Goal: Communication & Community: Answer question/provide support

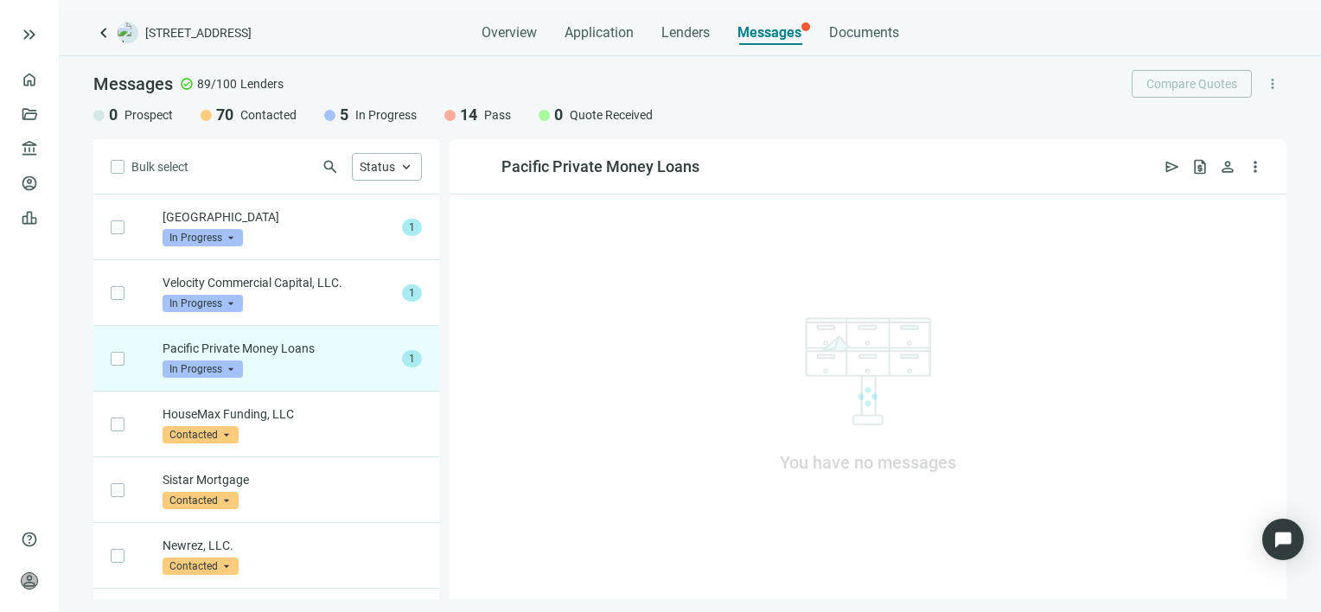
scroll to position [131, 0]
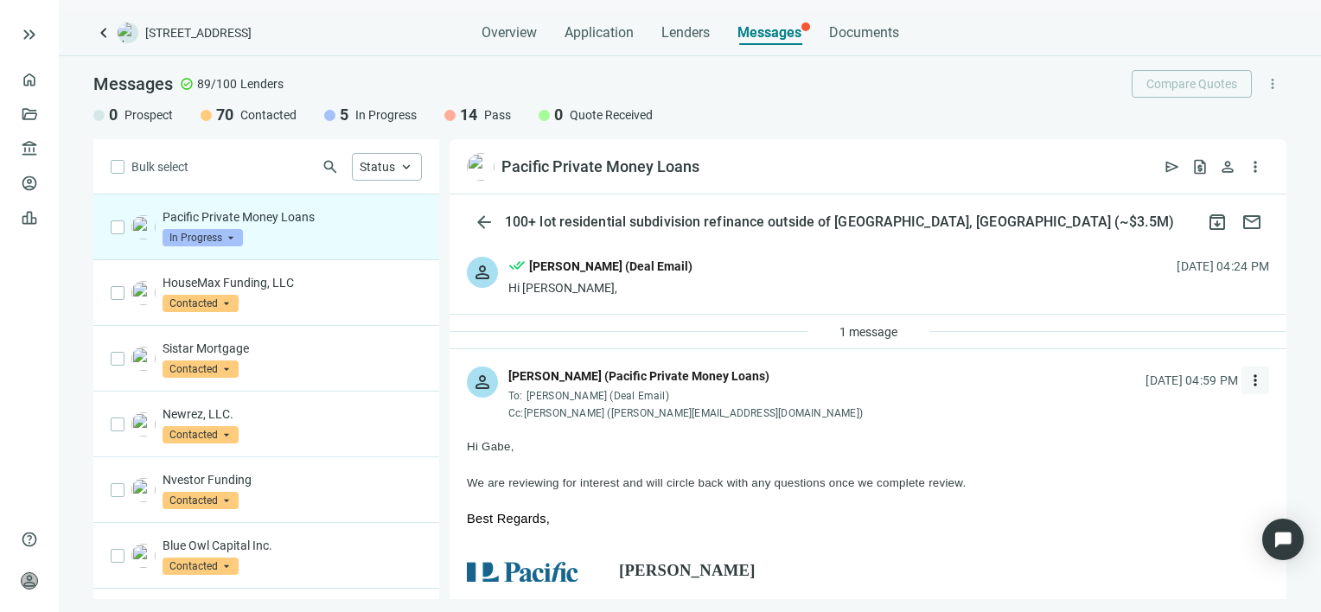
click at [1247, 381] on span "more_vert" at bounding box center [1255, 380] width 17 height 17
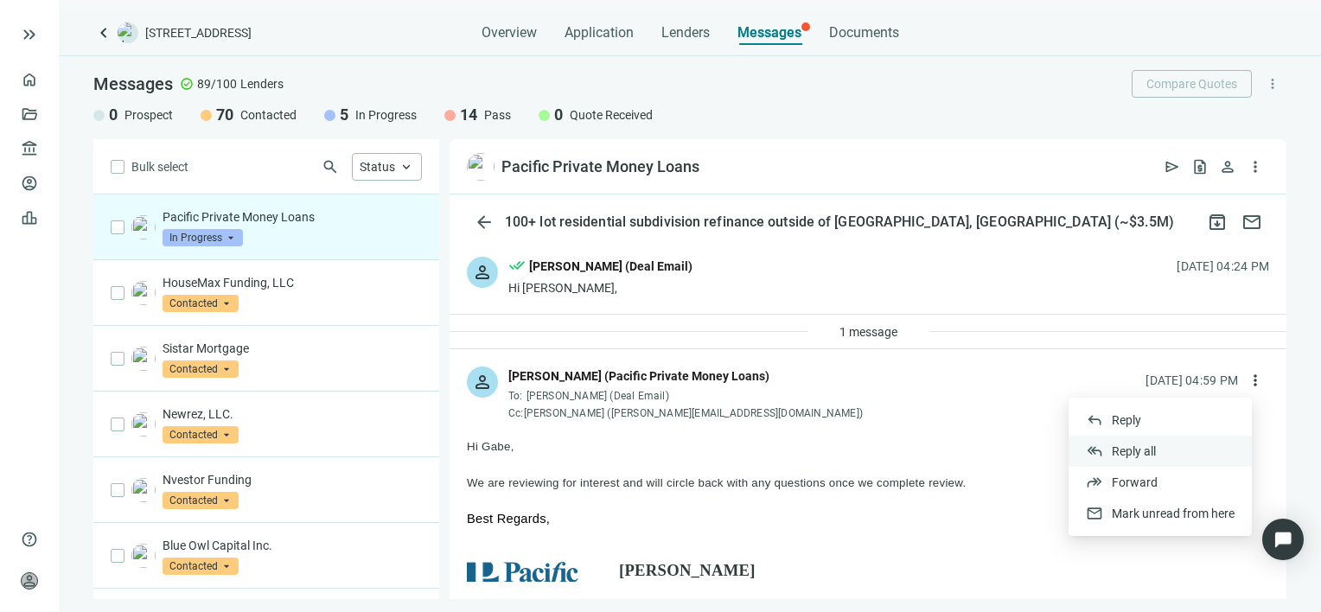
click at [1134, 450] on span "Reply all" at bounding box center [1134, 451] width 44 height 14
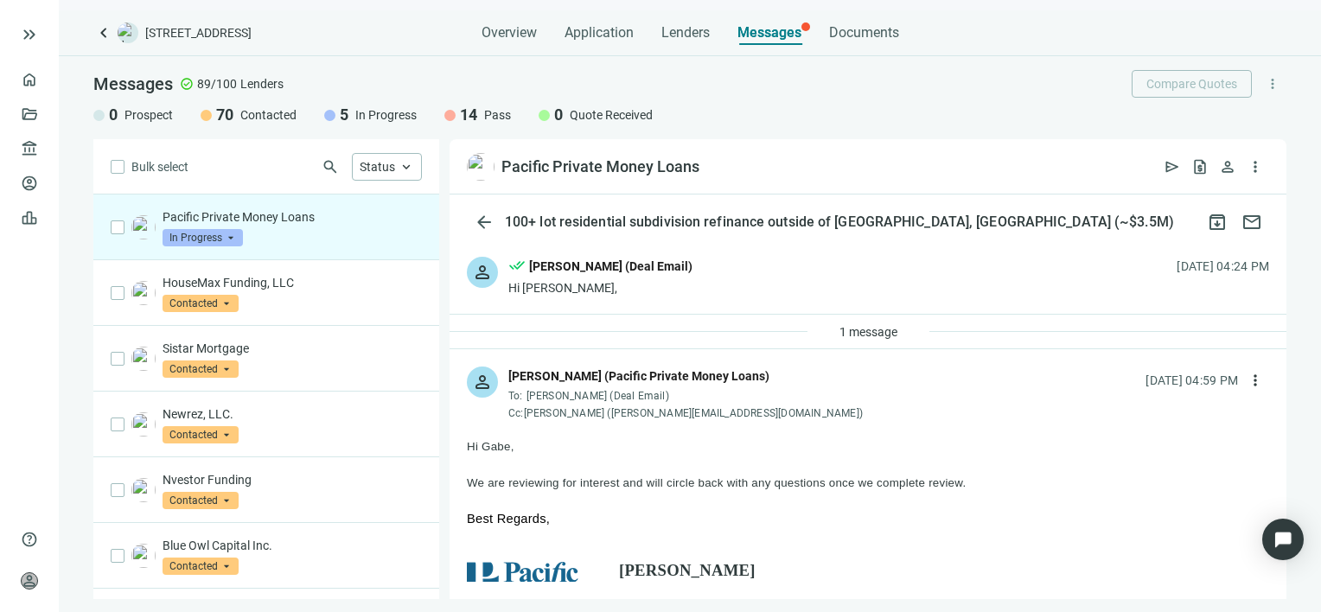
type textarea "**********"
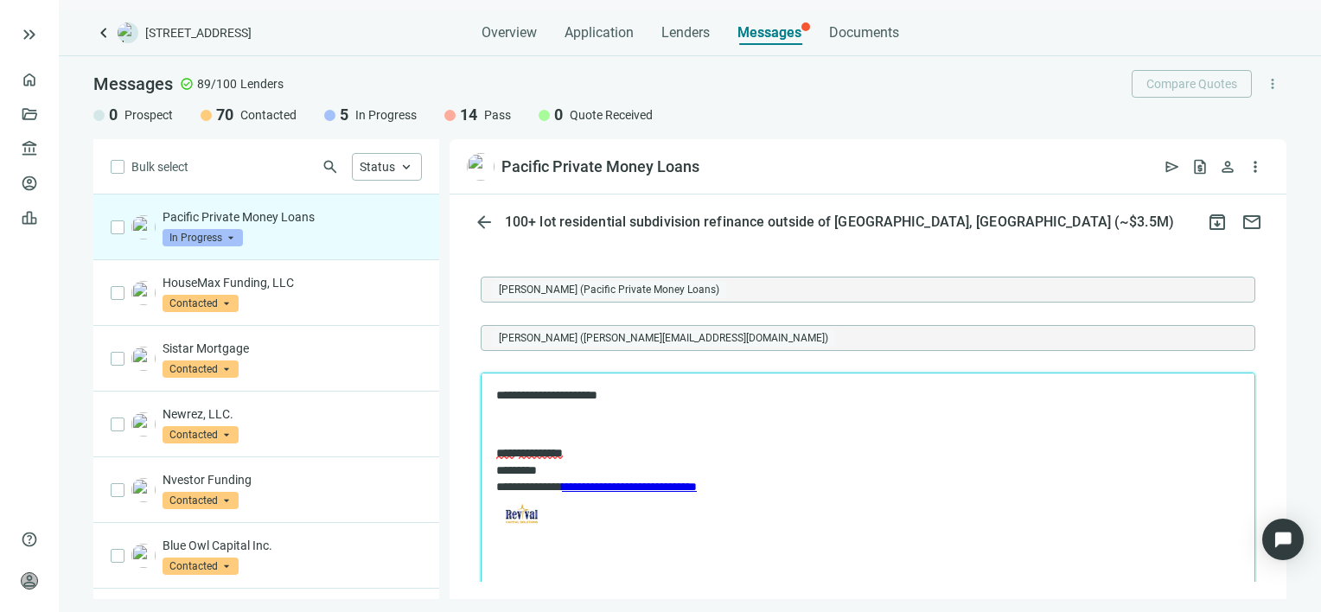
scroll to position [2325, 0]
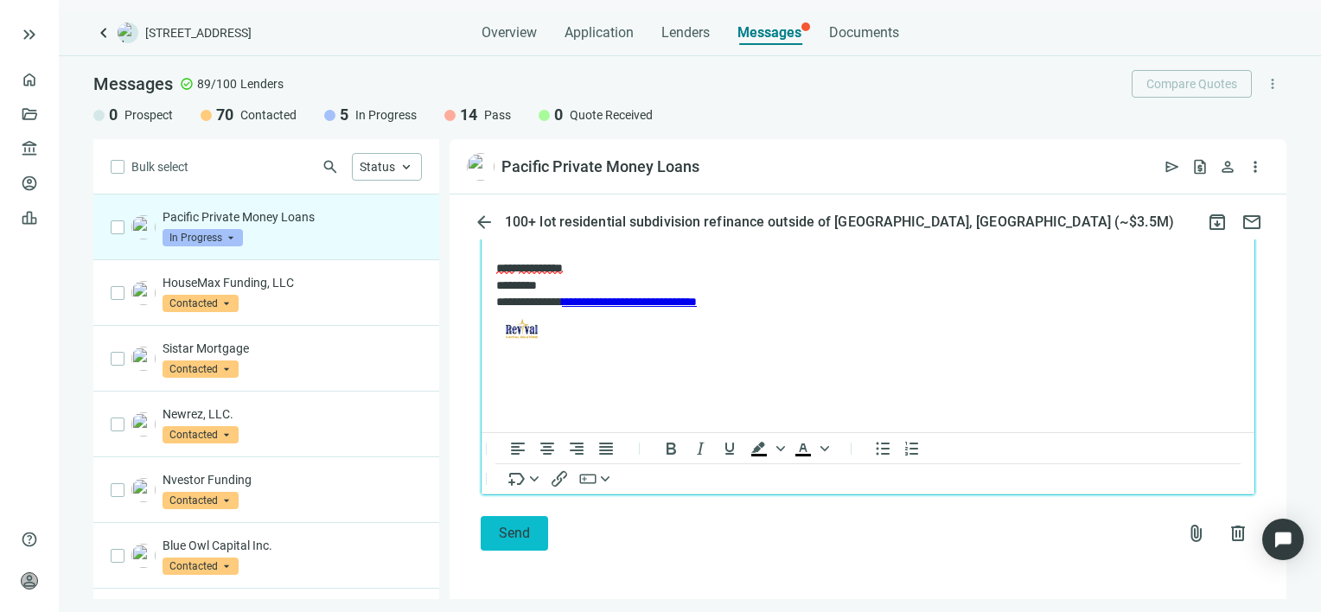
click at [506, 531] on span "Send" at bounding box center [514, 533] width 31 height 16
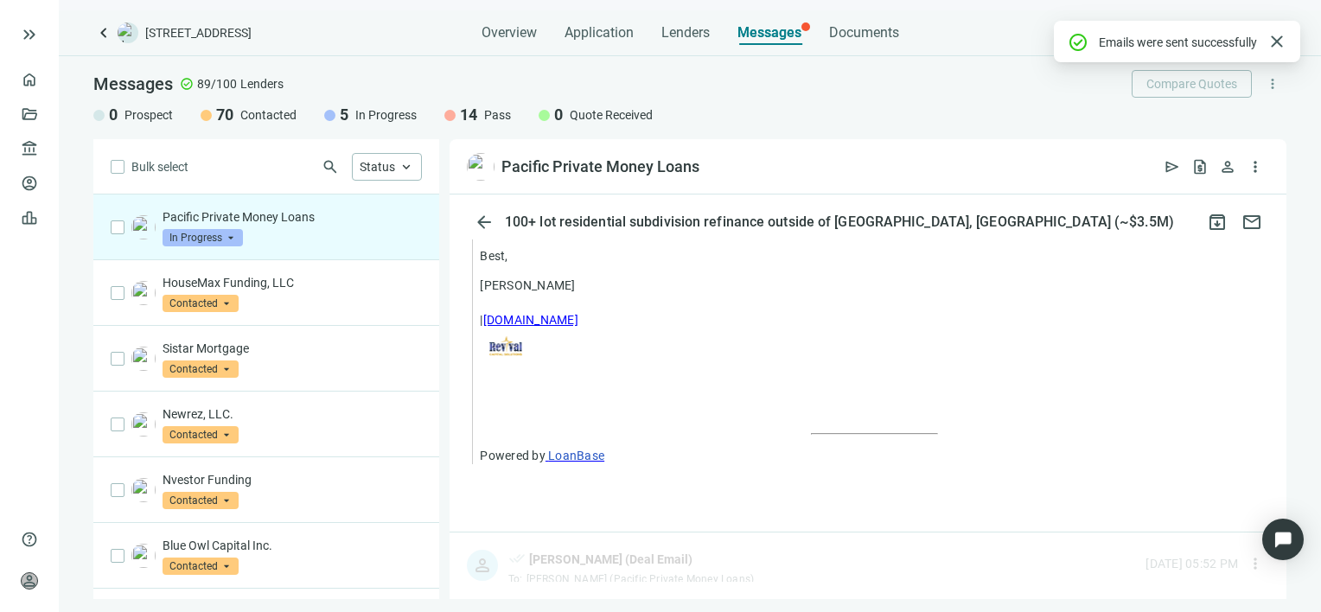
scroll to position [2237, 0]
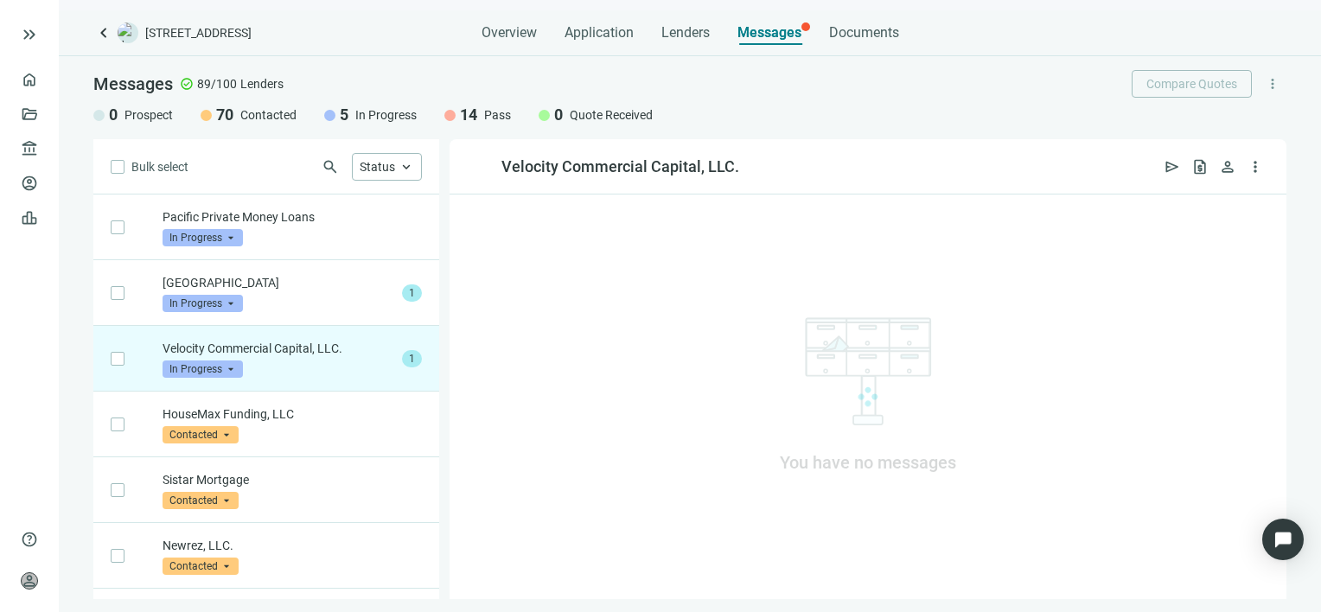
scroll to position [131, 0]
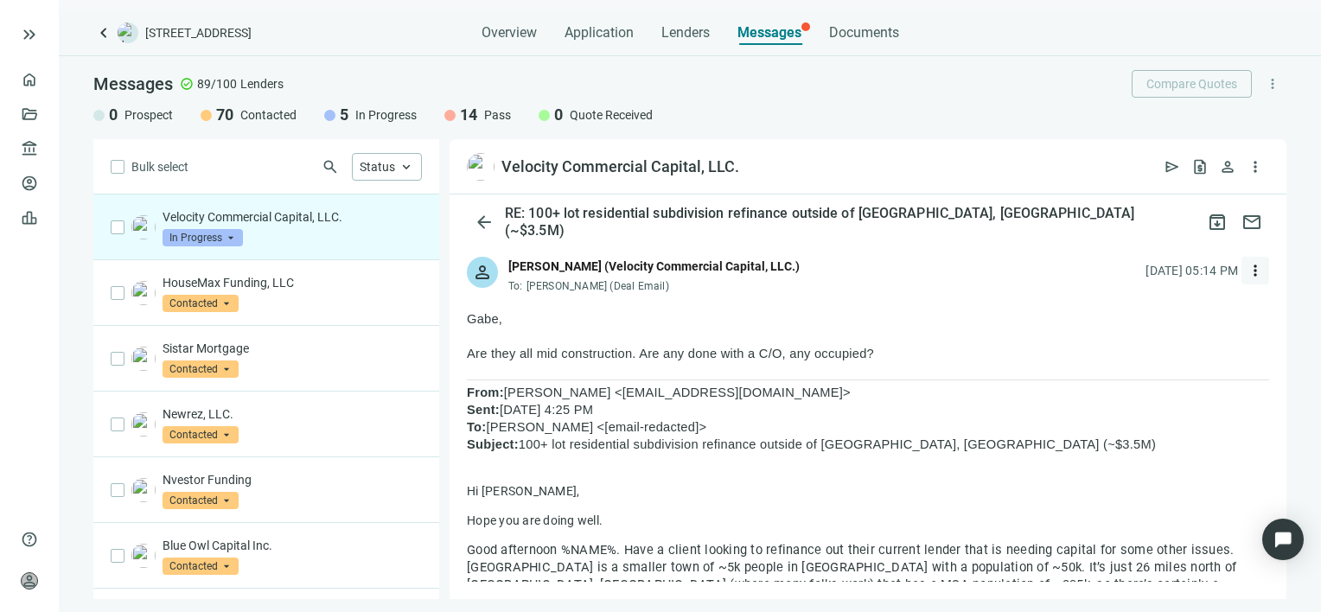
click at [1247, 272] on span "more_vert" at bounding box center [1255, 270] width 17 height 17
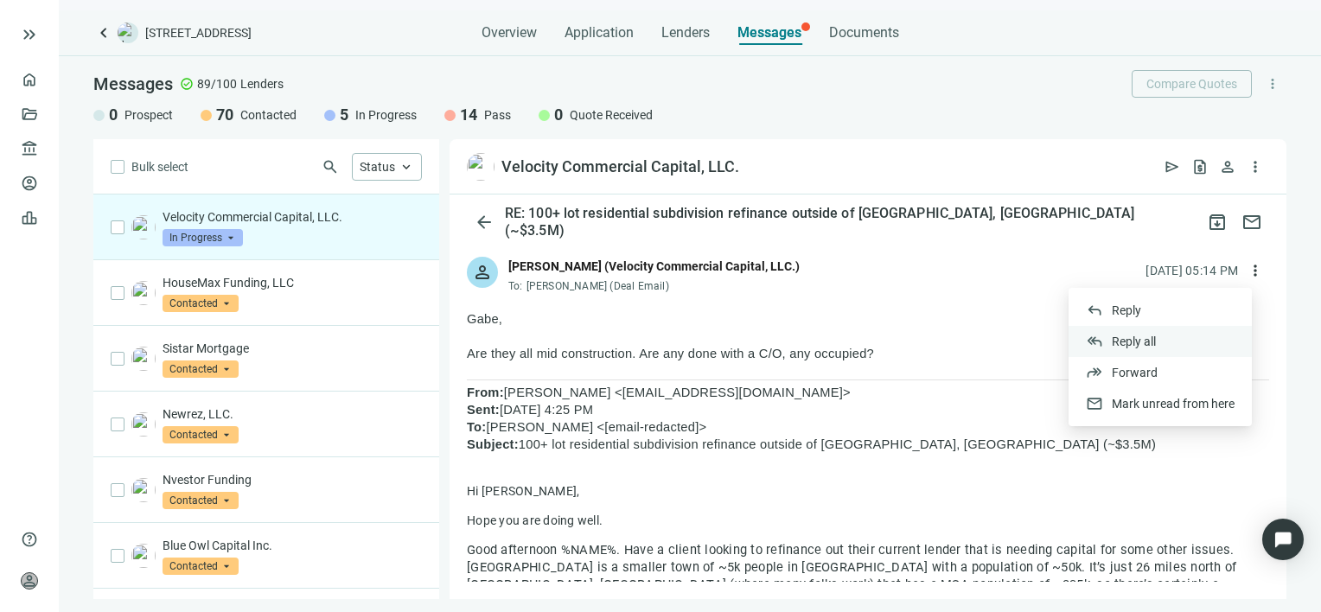
click at [1135, 339] on span "Reply all" at bounding box center [1134, 342] width 44 height 14
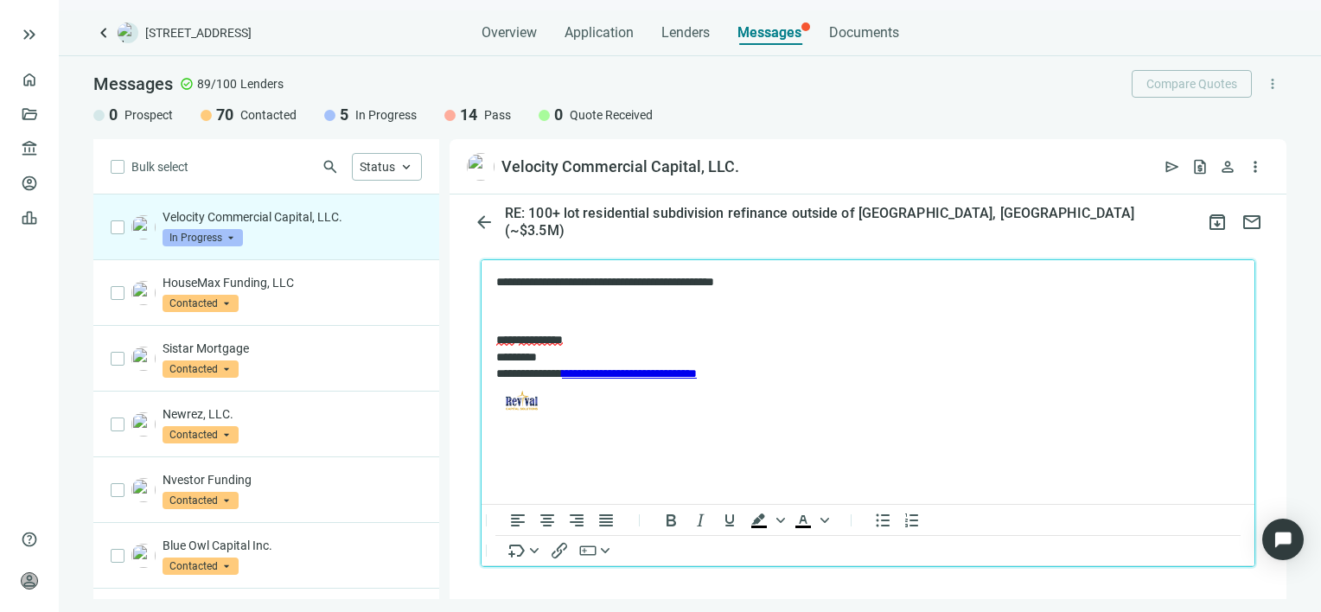
scroll to position [1604, 0]
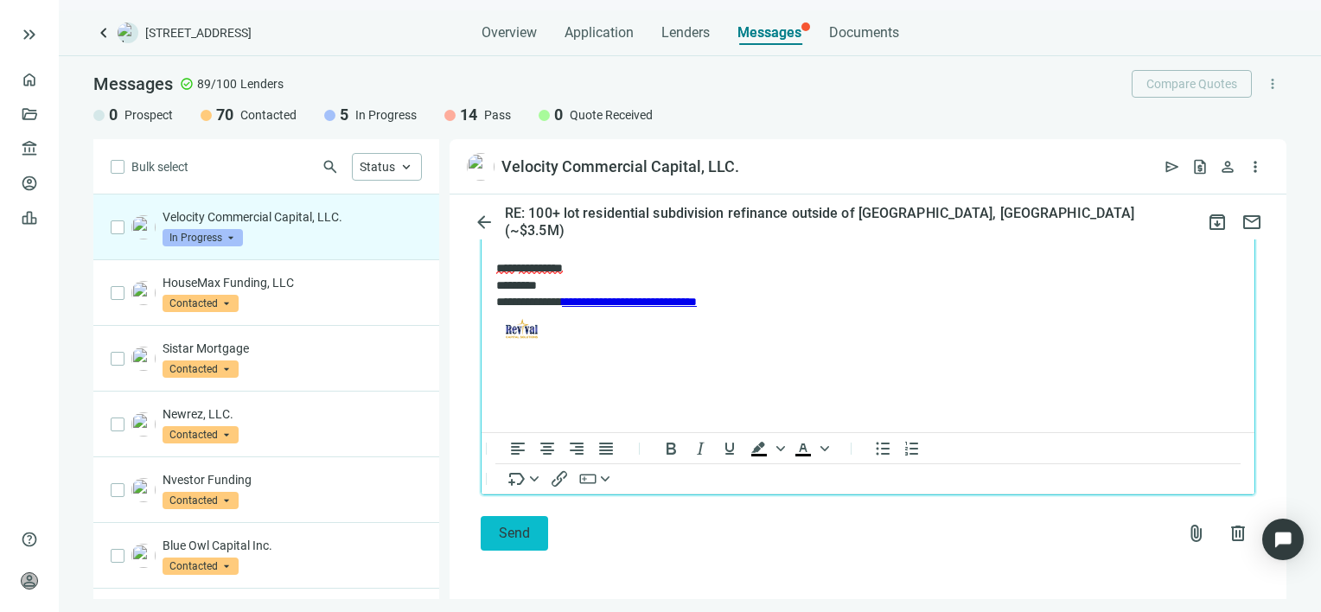
click at [507, 532] on span "Send" at bounding box center [514, 533] width 31 height 16
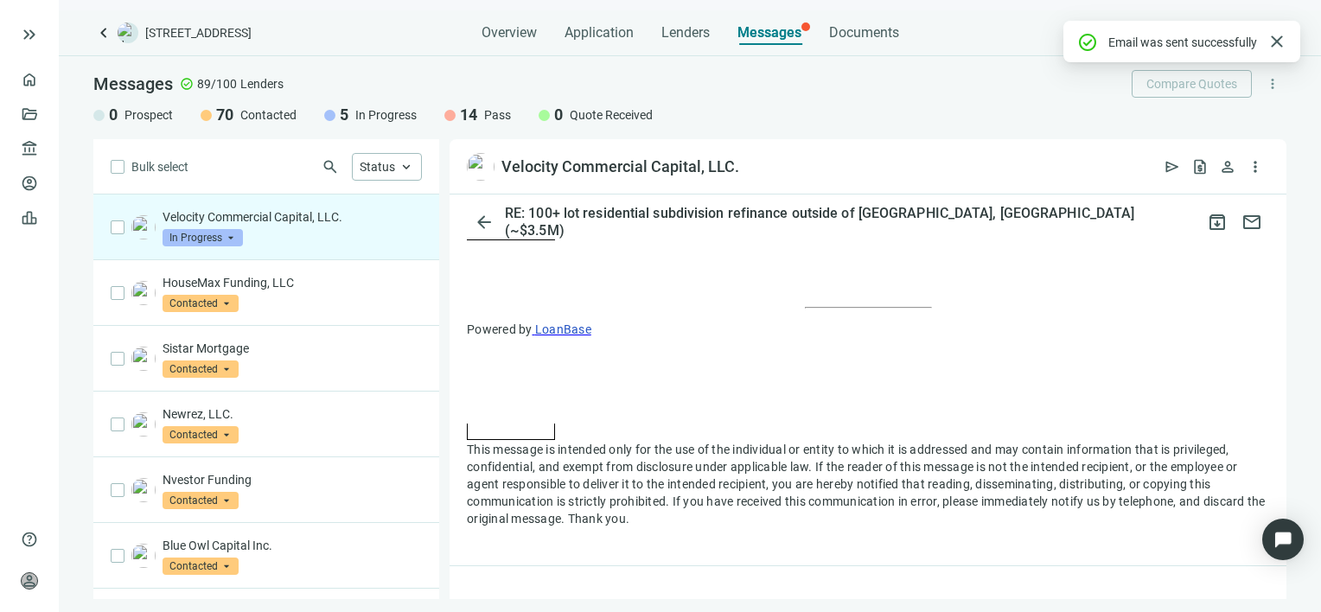
scroll to position [1547, 0]
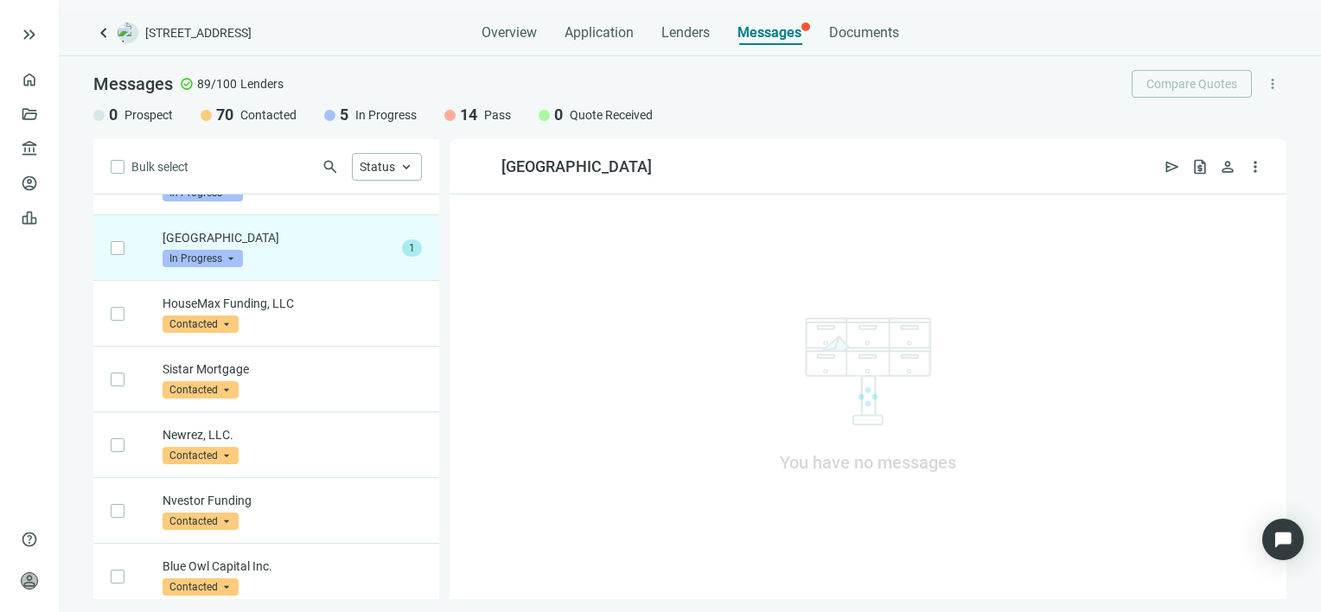
scroll to position [131, 0]
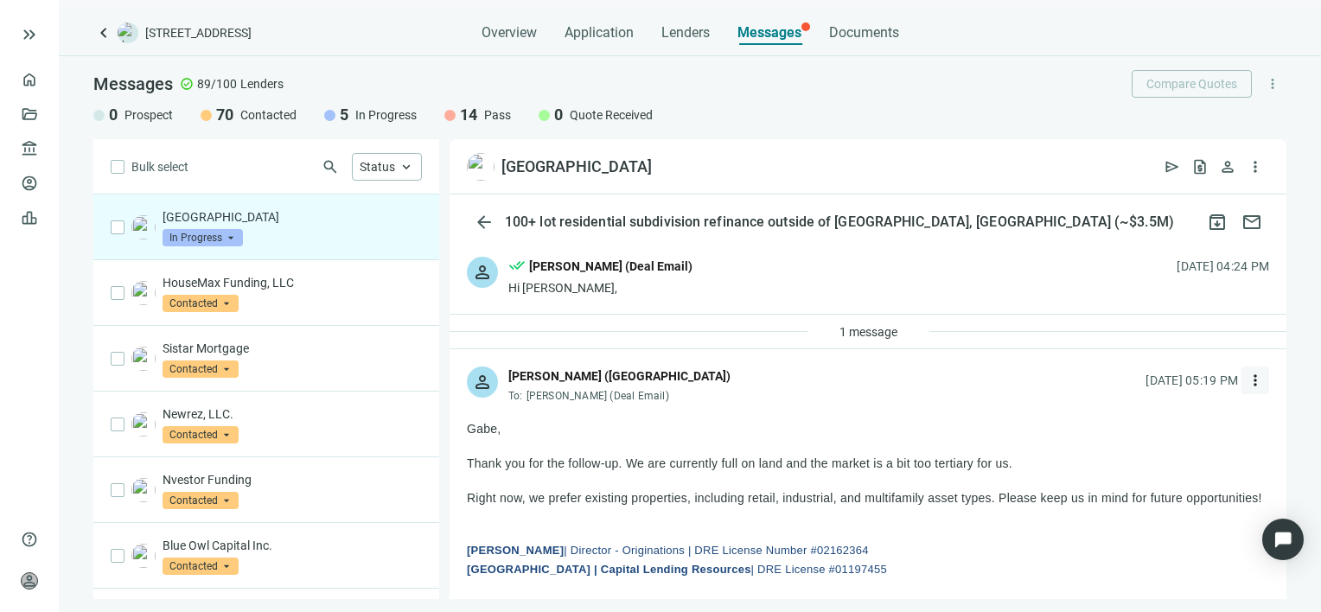
click at [1247, 378] on span "more_vert" at bounding box center [1255, 380] width 17 height 17
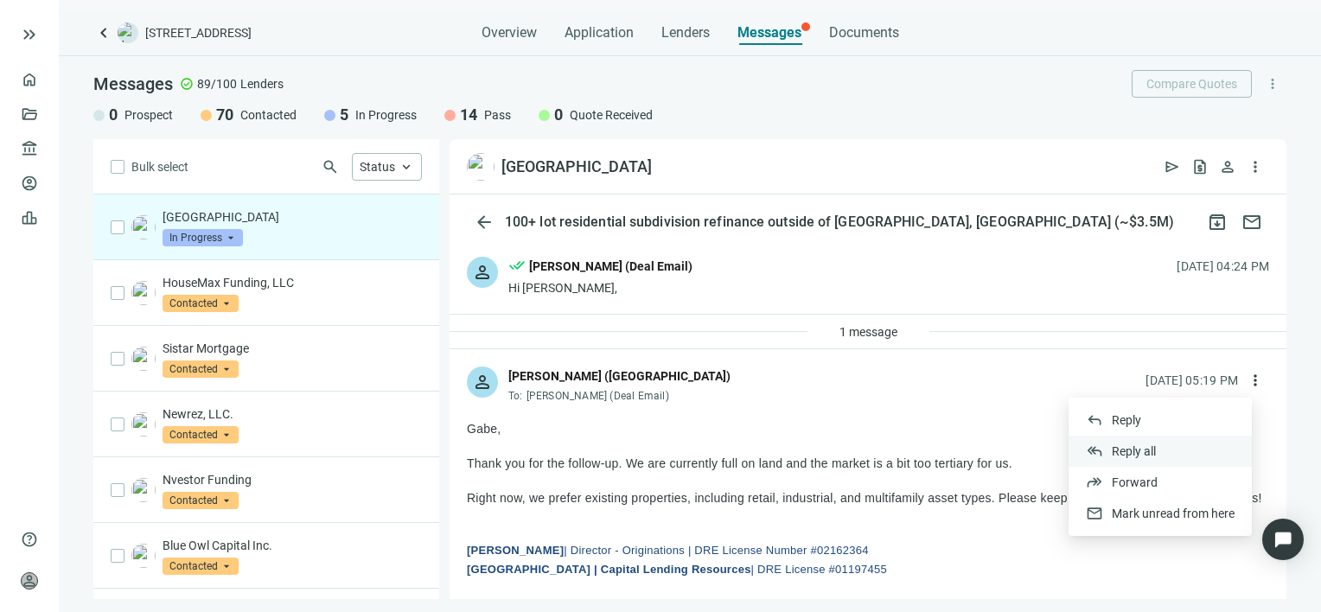
click at [1123, 450] on span "Reply all" at bounding box center [1134, 451] width 44 height 14
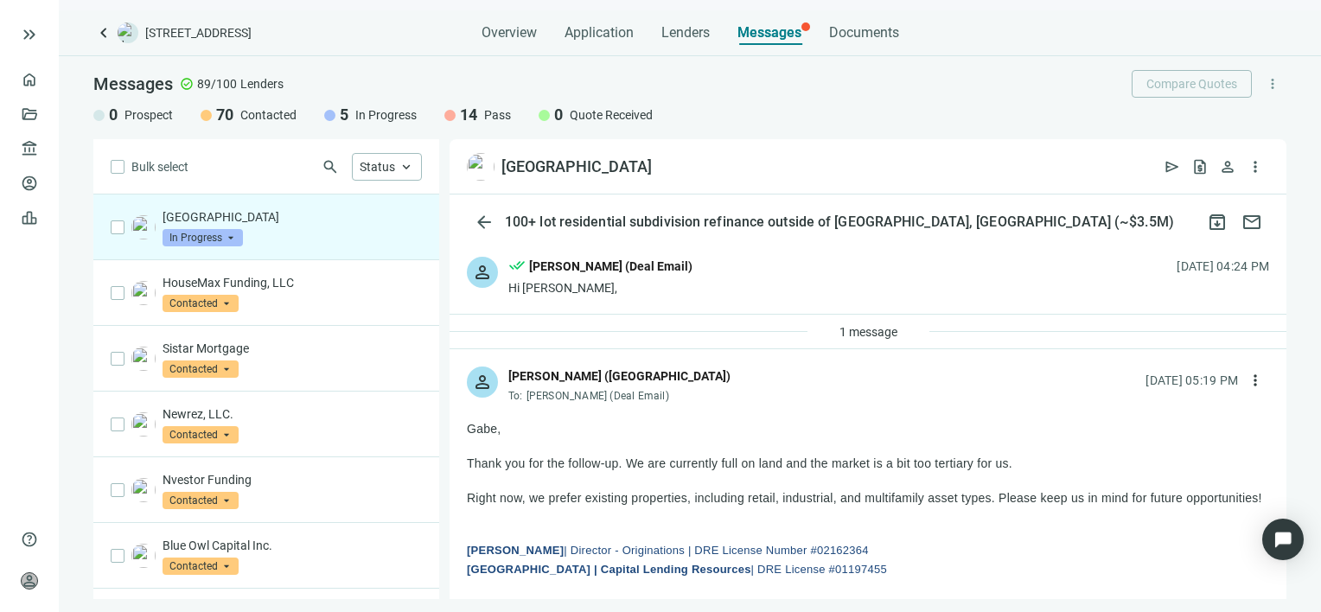
type textarea "**********"
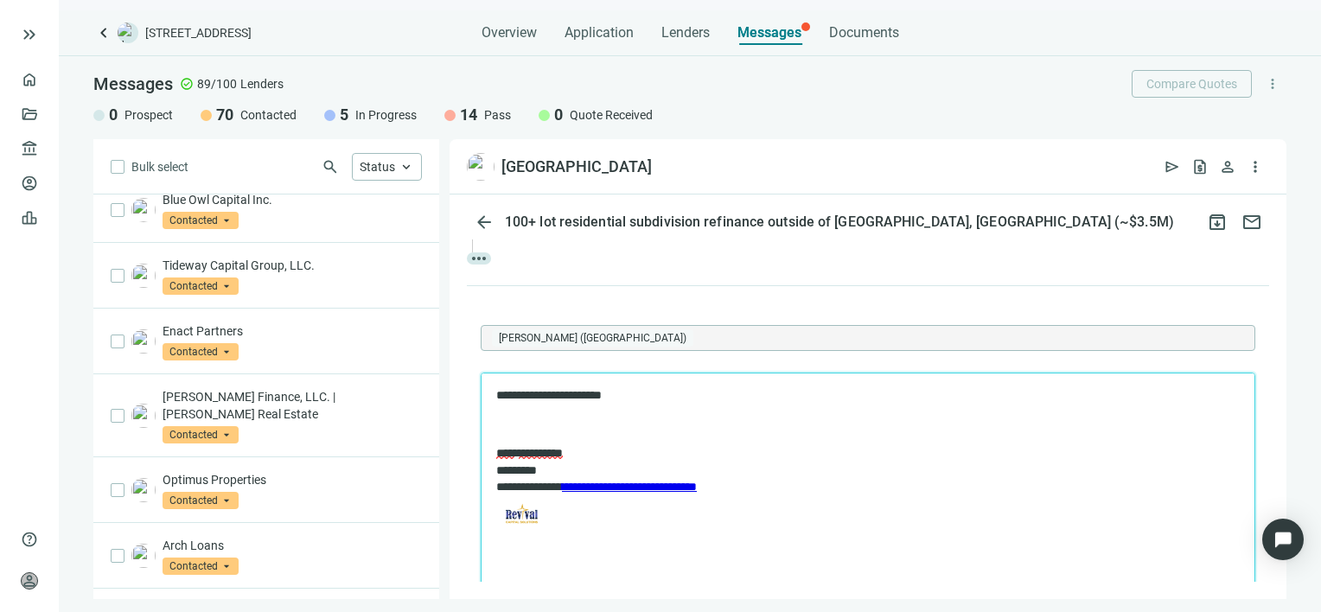
scroll to position [947, 0]
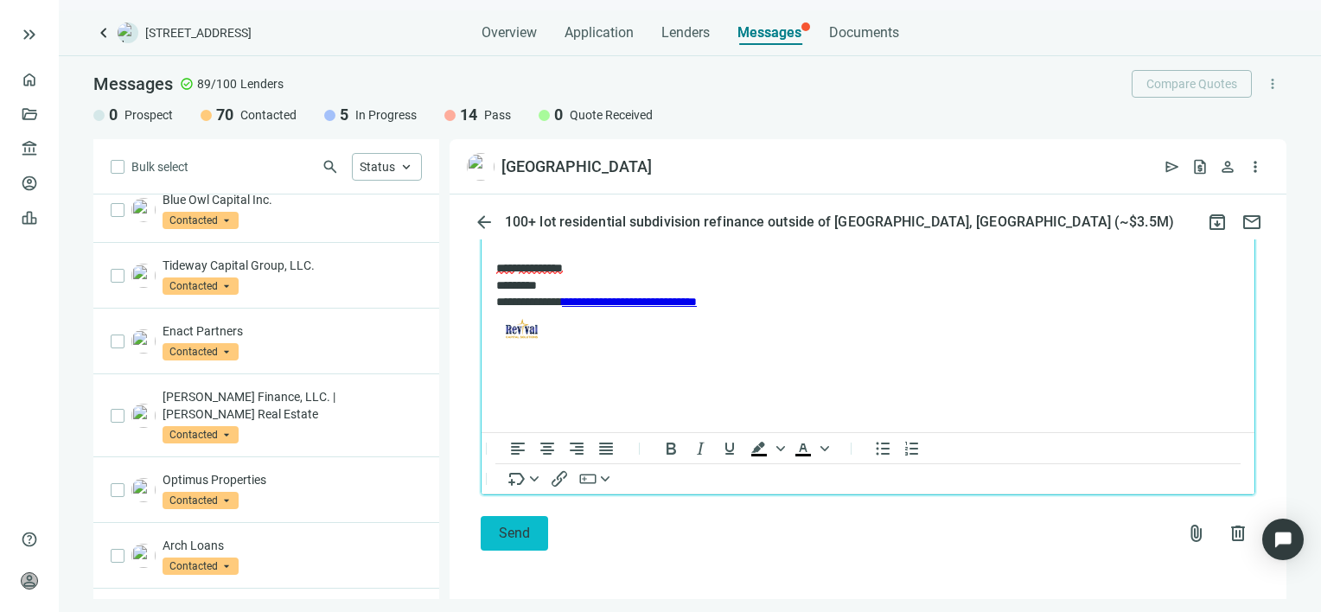
click at [499, 535] on span "Send" at bounding box center [514, 533] width 31 height 16
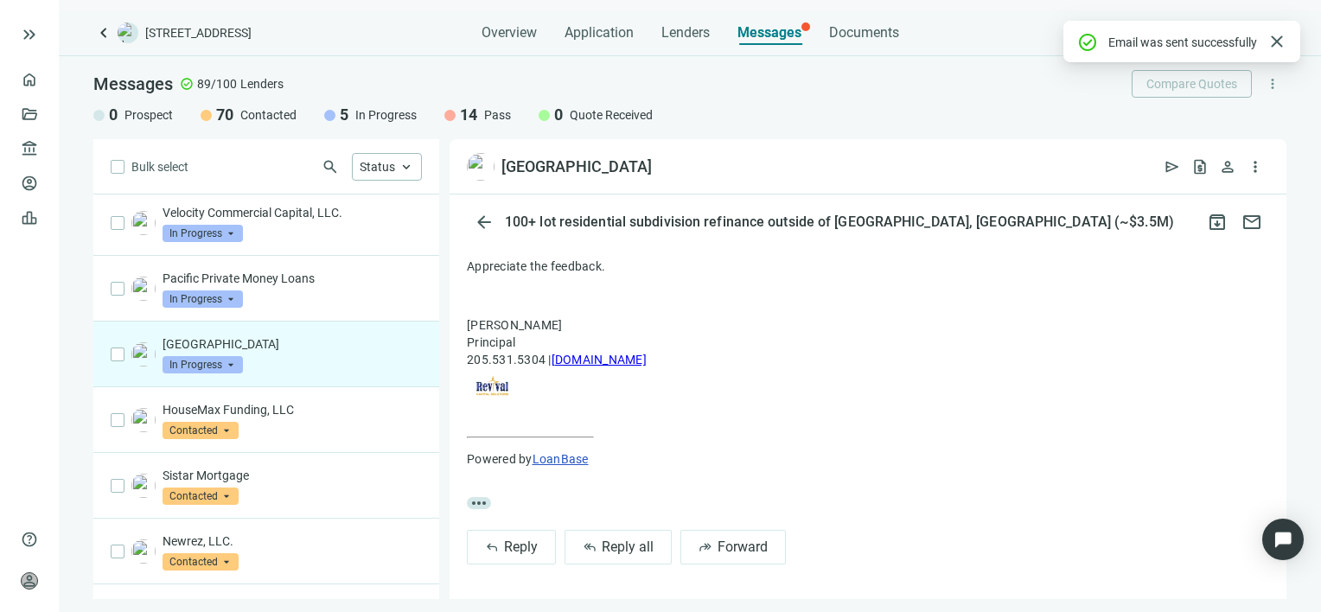
scroll to position [0, 0]
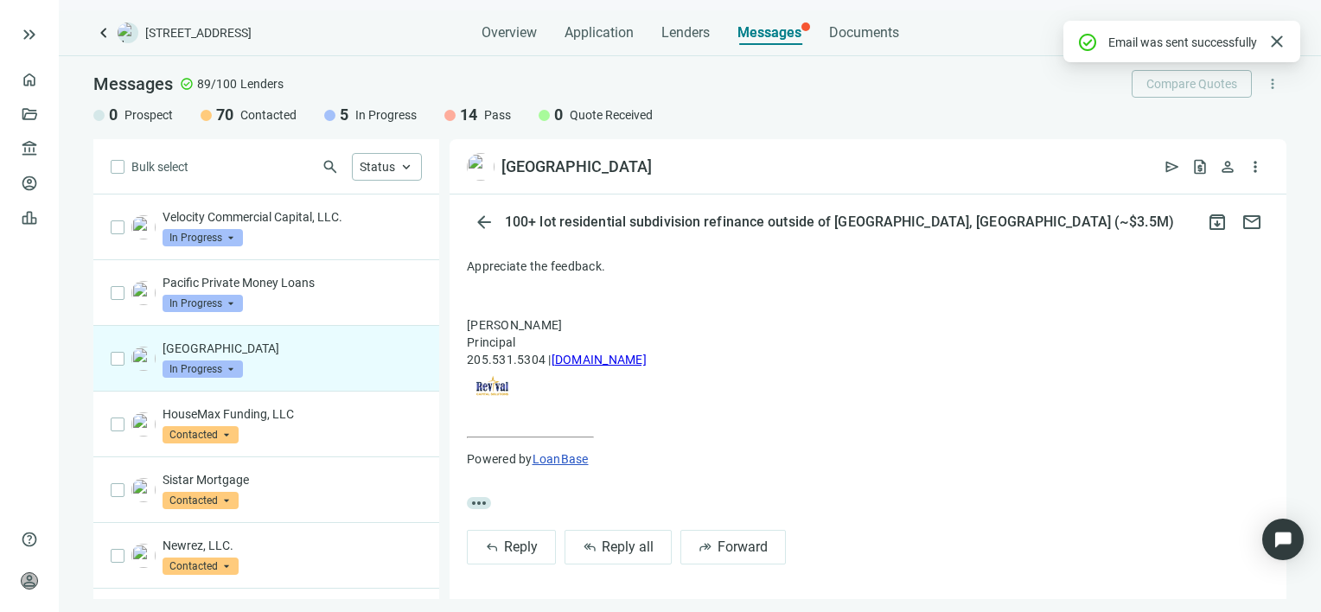
click at [232, 370] on span "In Progress" at bounding box center [203, 369] width 80 height 17
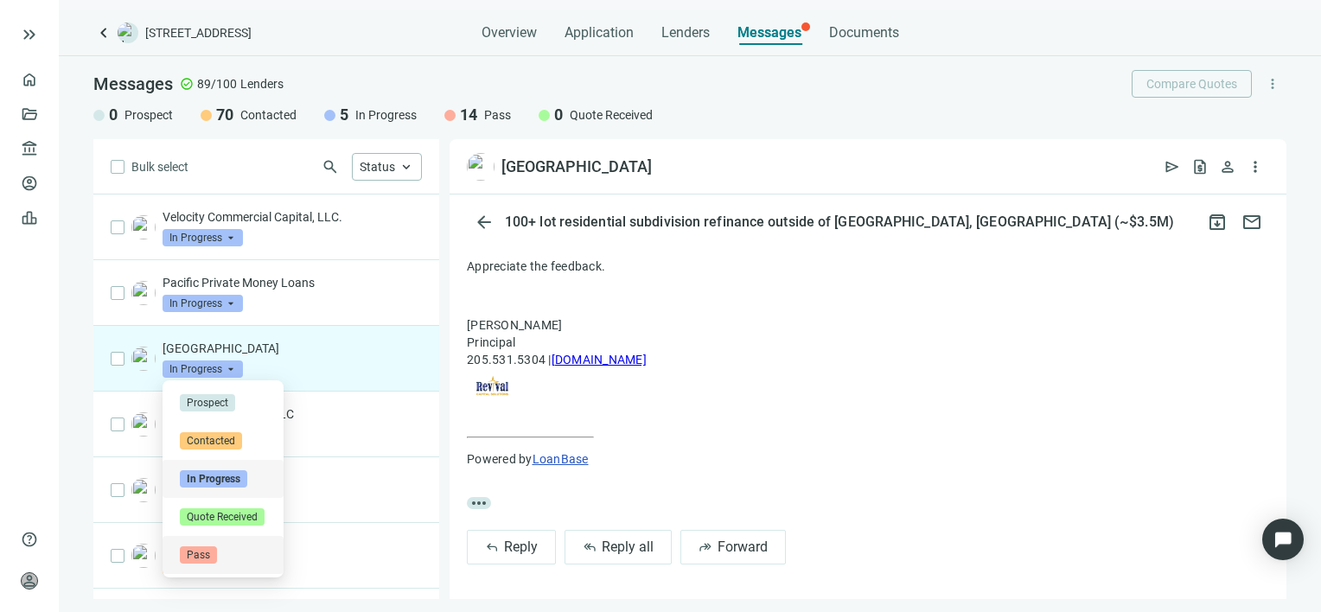
click at [198, 555] on span "Pass" at bounding box center [198, 554] width 37 height 17
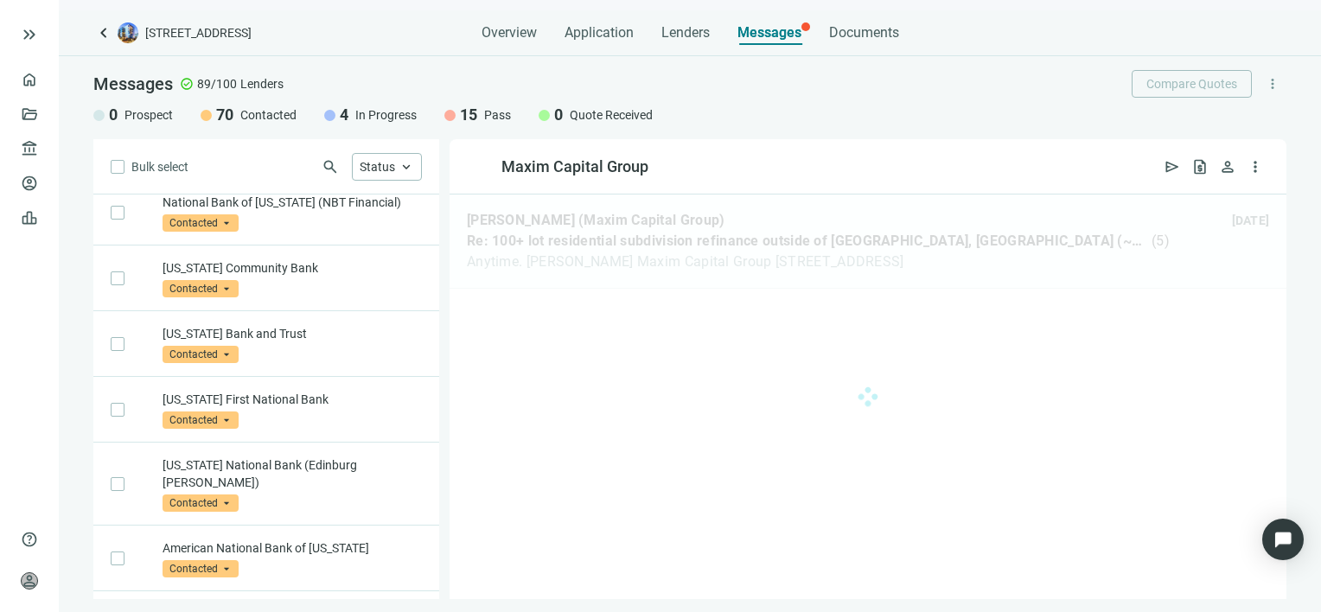
scroll to position [4630, 0]
